Goal: Check status

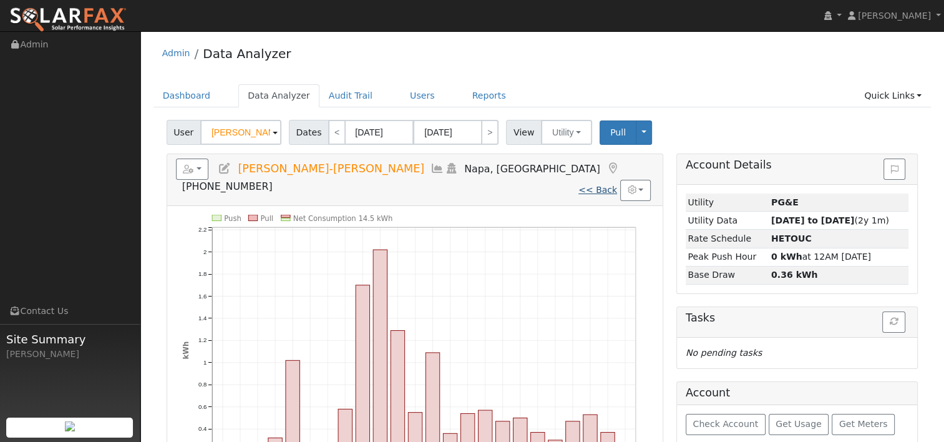
click at [594, 185] on link "<< Back" at bounding box center [597, 190] width 39 height 10
type input "[DATE]"
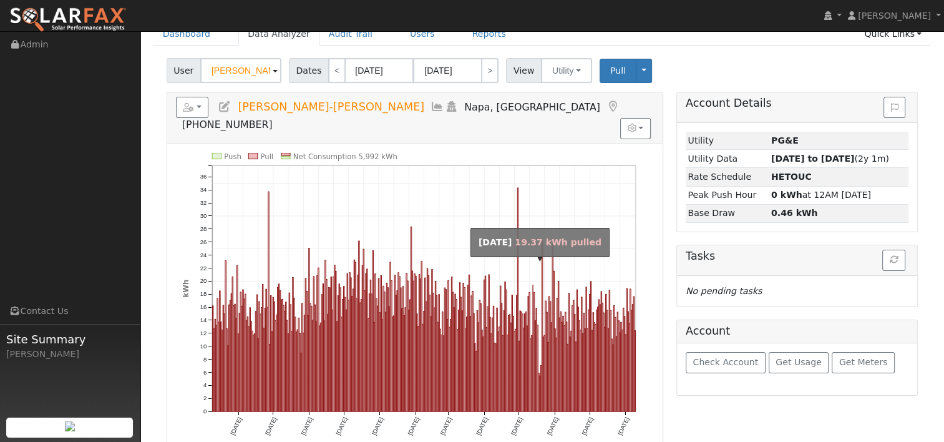
scroll to position [62, 0]
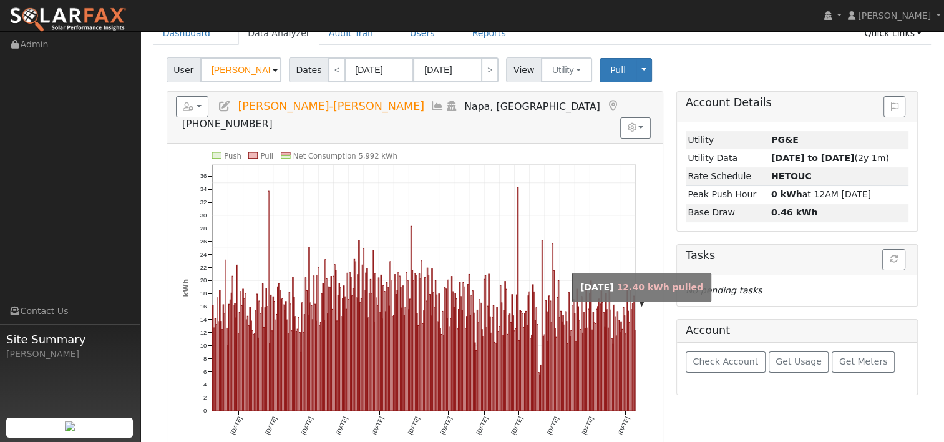
click at [634, 334] on rect "onclick=""" at bounding box center [634, 369] width 1 height 80
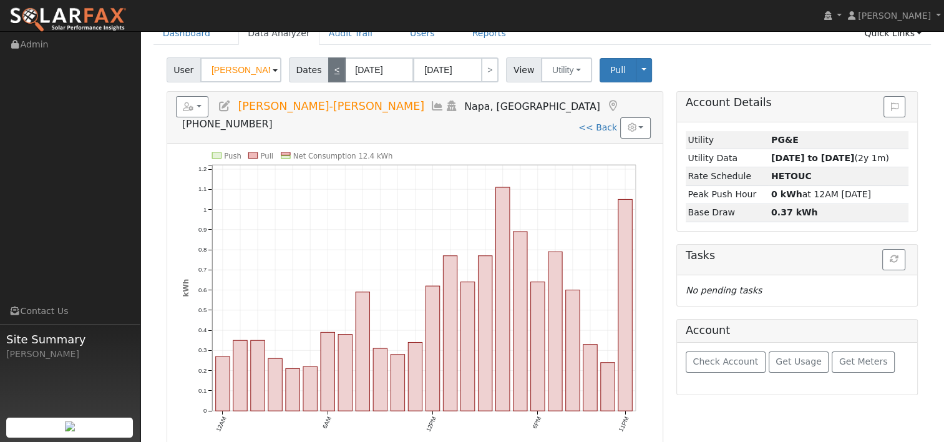
click at [328, 65] on link "<" at bounding box center [336, 69] width 17 height 25
type input "[DATE]"
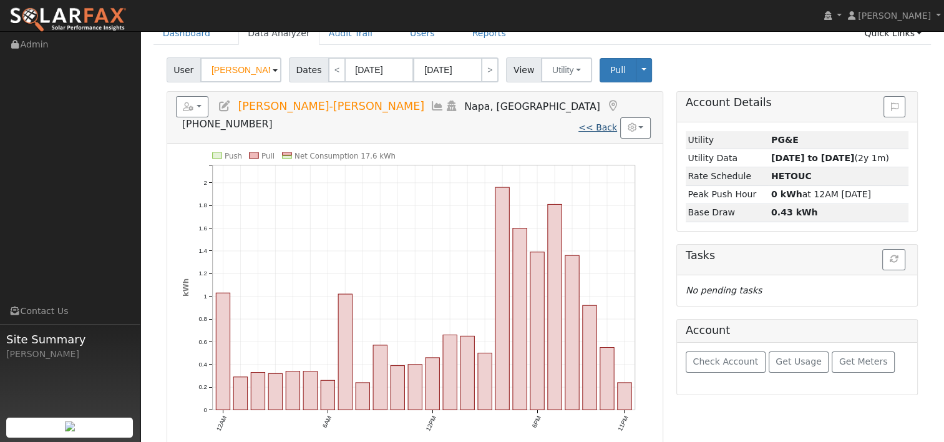
click at [597, 122] on link "<< Back" at bounding box center [597, 127] width 39 height 10
type input "[DATE]"
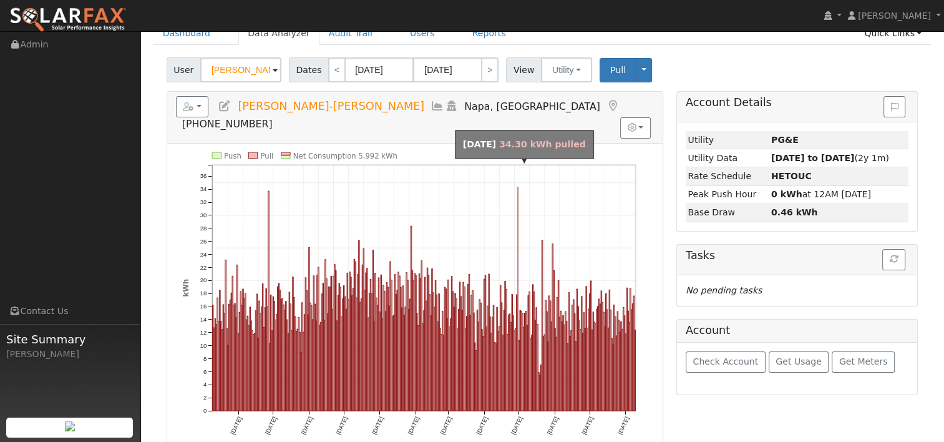
click at [517, 194] on rect "onclick=""" at bounding box center [517, 298] width 1 height 223
type input "[DATE]"
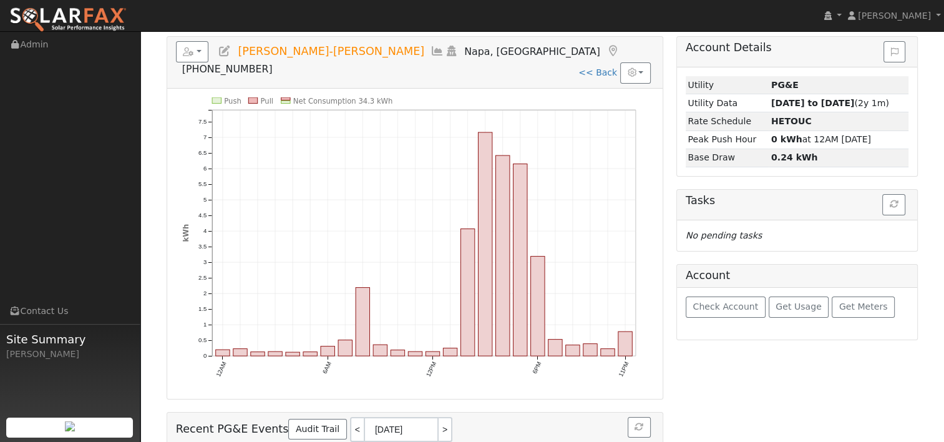
scroll to position [125, 0]
